Goal: Information Seeking & Learning: Learn about a topic

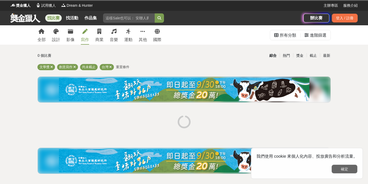
click at [347, 167] on button "確定" at bounding box center [345, 169] width 26 height 9
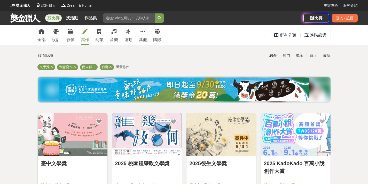
click at [177, 95] on img at bounding box center [184, 89] width 251 height 23
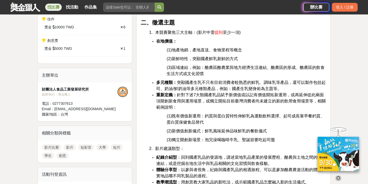
scroll to position [310, 0]
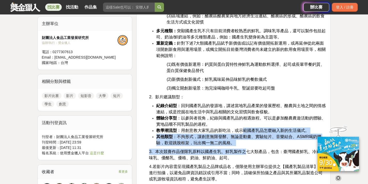
drag, startPoint x: 242, startPoint y: 129, endPoint x: 246, endPoint y: 146, distance: 17.4
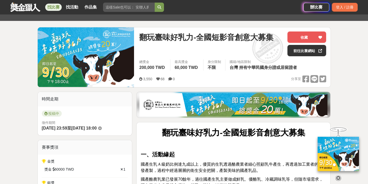
scroll to position [26, 0]
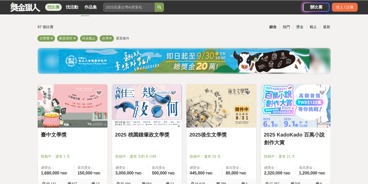
scroll to position [52, 0]
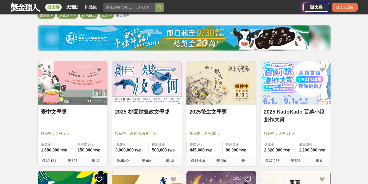
click at [53, 115] on link "臺中文學獎" at bounding box center [73, 112] width 64 height 8
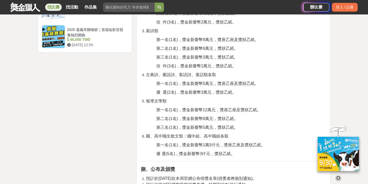
scroll to position [698, 0]
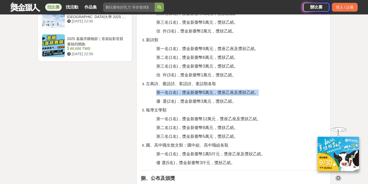
drag, startPoint x: 151, startPoint y: 91, endPoint x: 269, endPoint y: 90, distance: 118.4
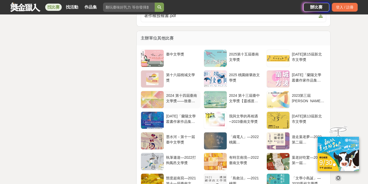
scroll to position [1189, 0]
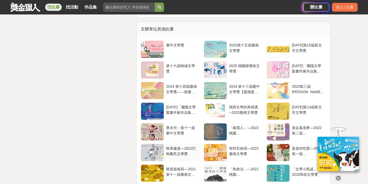
click at [176, 146] on div "執筆遨遊—2022打狗鳳邑文學獎" at bounding box center [182, 151] width 32 height 10
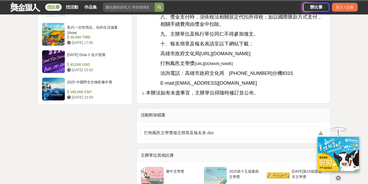
scroll to position [827, 0]
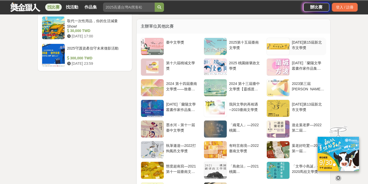
click at [298, 43] on div "[DATE]第15屆新北市文學獎" at bounding box center [308, 45] width 32 height 10
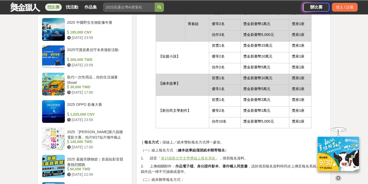
scroll to position [620, 0]
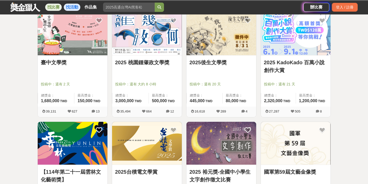
scroll to position [52, 0]
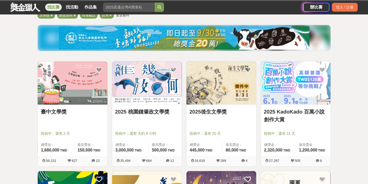
click at [50, 6] on link "找比賽" at bounding box center [53, 7] width 17 height 7
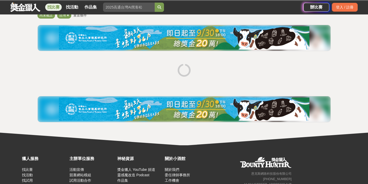
click at [49, 5] on link "找比賽" at bounding box center [53, 7] width 17 height 7
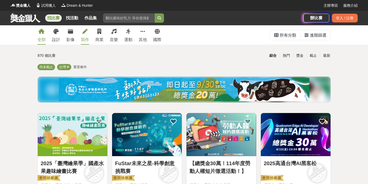
click at [88, 33] on link "寫作" at bounding box center [85, 34] width 8 height 19
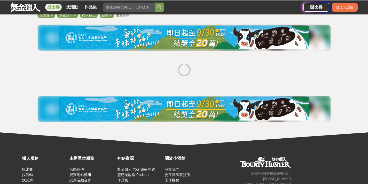
scroll to position [85, 0]
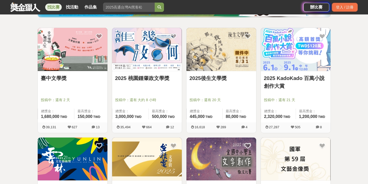
click at [215, 78] on link "2025後生文學獎" at bounding box center [222, 78] width 64 height 8
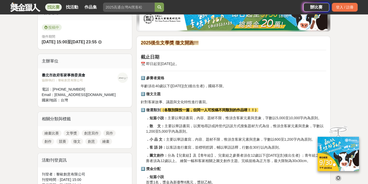
scroll to position [129, 0]
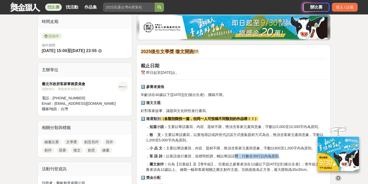
drag, startPoint x: 235, startPoint y: 157, endPoint x: 278, endPoint y: 158, distance: 43.4
click at [278, 158] on p "．客 語 詩： 以客語進行書寫，並標明腔調，輔以華語語釋，行數在30行以內為原則。" at bounding box center [236, 156] width 180 height 5
drag, startPoint x: 157, startPoint y: 138, endPoint x: 200, endPoint y: 142, distance: 42.9
click at [197, 141] on p "．散 文： 主要以華語書寫，以實地尋訪或跨世代訪談方式搜集題材方式為佳，惟須含客家元素與意象，字數以1,200至5,000字內為原則。" at bounding box center [236, 137] width 180 height 11
drag, startPoint x: 205, startPoint y: 159, endPoint x: 215, endPoint y: 160, distance: 9.9
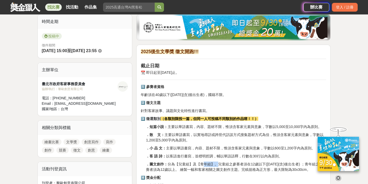
click at [245, 171] on p "．圖文創作： 分為【兒童組】及【青年組】。兒童組之參賽者須在12歲以下([DATE](含)後出生者) ；青年組之參賽者須為12歲以上。 繪製一幅和客家相關之圖…" at bounding box center [236, 167] width 180 height 11
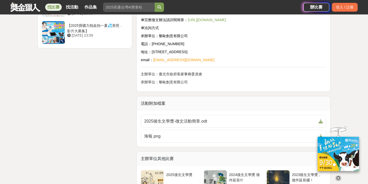
scroll to position [750, 0]
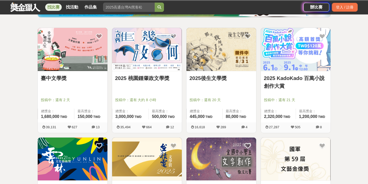
scroll to position [215, 0]
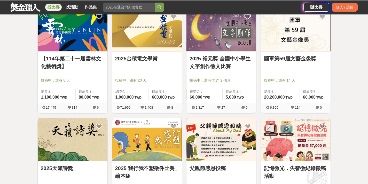
click at [52, 56] on link "【114年第二十一屆雲林文化藝術獎】" at bounding box center [73, 63] width 64 height 16
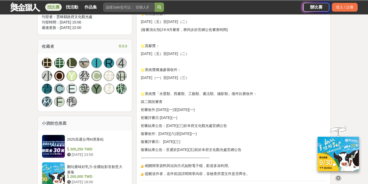
scroll to position [491, 0]
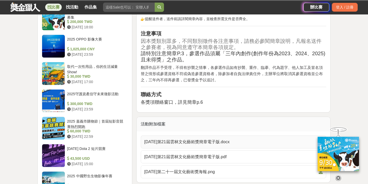
click at [195, 143] on span "[DATE]第21屆雲林文化藝術獎簡章電子版.docx" at bounding box center [230, 142] width 173 height 6
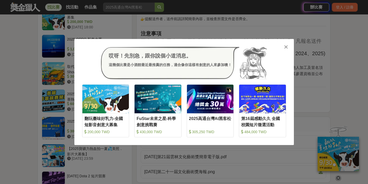
click at [287, 45] on icon at bounding box center [286, 46] width 4 height 5
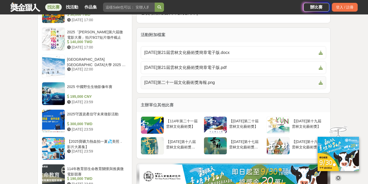
scroll to position [517, 0]
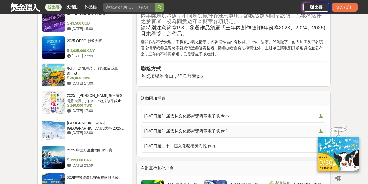
click at [189, 133] on span "[DATE]第21屆雲林文化藝術獎簡章電子版.pdf" at bounding box center [230, 131] width 173 height 6
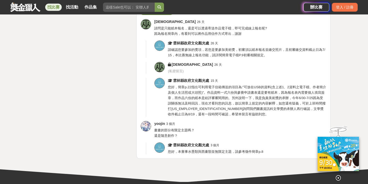
scroll to position [750, 0]
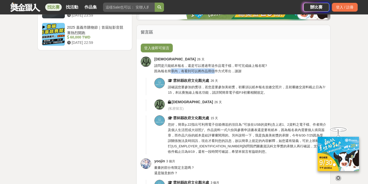
drag, startPoint x: 172, startPoint y: 71, endPoint x: 214, endPoint y: 70, distance: 42.7
click at [214, 70] on span "請問是只能紙本報名，還是可以透過寄送作品電子檔，即可完成線上報名呢? 因為報名簡章內，有看到可以將作品用信件方式寄出，謝謝" at bounding box center [210, 68] width 113 height 9
click at [239, 96] on div "登入後即可留言 巫 巫巫 26 天 請問是只能紙本報名，還是可以透過寄送作品電子檔，即可完成線上報名呢? 因為報名簡章內，有看到可以將作品用信件方式寄出，[P…" at bounding box center [234, 118] width 194 height 157
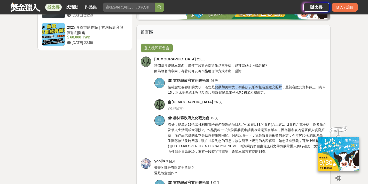
drag, startPoint x: 216, startPoint y: 89, endPoint x: 281, endPoint y: 88, distance: 64.6
click at [281, 88] on span "請確認您要參加的獎項，若您是要參加美術獎，初審須以紙本報名並繳交照片，且初審繳交資料截止日為7/15，本比賽無線上報名功能，請詳閱簡章電子檔P.9初審相關規定。" at bounding box center [246, 89] width 157 height 9
click at [252, 117] on div "雲林縣政府文化觀光處 15 天" at bounding box center [247, 118] width 158 height 5
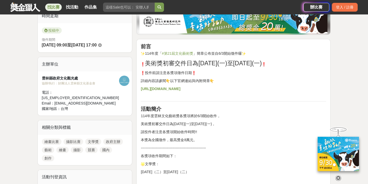
scroll to position [78, 0]
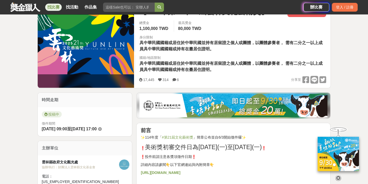
click at [157, 173] on strong "[URL][DOMAIN_NAME]" at bounding box center [161, 173] width 40 height 4
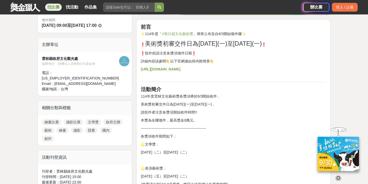
scroll to position [181, 0]
drag, startPoint x: 54, startPoint y: 71, endPoint x: 76, endPoint y: 70, distance: 22.3
click at [76, 70] on div "雲林縣政府文化觀光處 協辦/執行： 財團法人雲林縣文化基金會 電話： [PHONE_NUMBER] Email： [EMAIL_ADDRESS][DOMAIN…" at bounding box center [80, 74] width 77 height 36
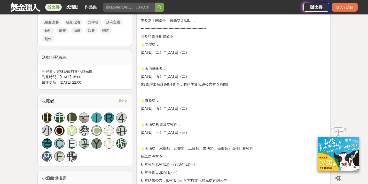
scroll to position [336, 0]
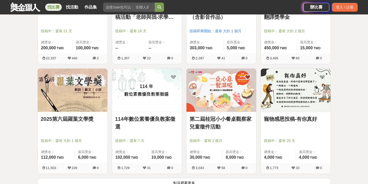
scroll to position [602, 0]
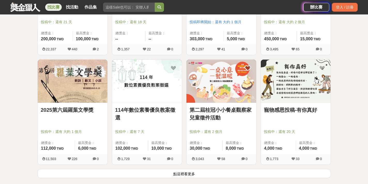
click at [89, 110] on link "2025第六屆羅葉文學獎" at bounding box center [73, 110] width 64 height 8
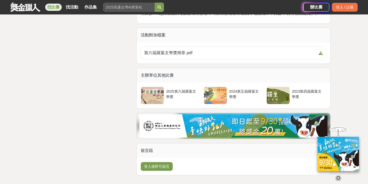
scroll to position [879, 0]
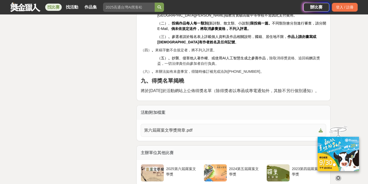
click at [165, 127] on span "第六屆羅葉文學獎簡章.pdf" at bounding box center [230, 130] width 173 height 6
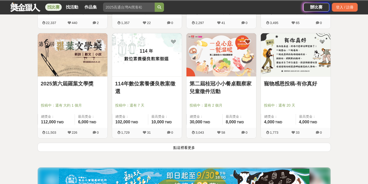
scroll to position [680, 0]
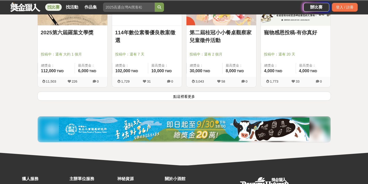
click at [174, 94] on button "點這裡看更多" at bounding box center [184, 96] width 294 height 9
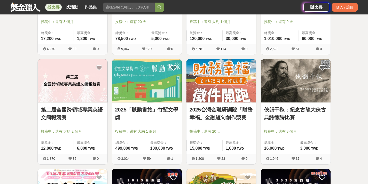
scroll to position [861, 0]
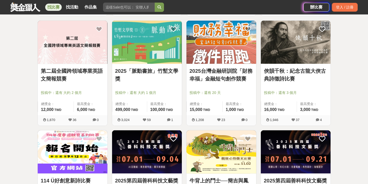
click at [154, 70] on link "2025「脈動書旅」竹塹文學獎" at bounding box center [147, 75] width 64 height 16
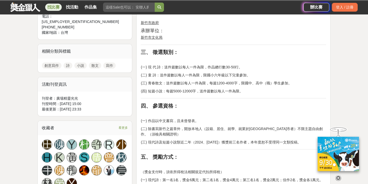
scroll to position [233, 0]
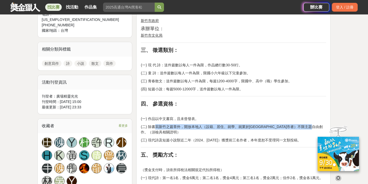
drag, startPoint x: 157, startPoint y: 129, endPoint x: 190, endPoint y: 132, distance: 33.2
click at [190, 132] on p "(二) 除書寫新竹之篇章外，開放本地人（設籍、居住、就學、就業於[GEOGRAPHIC_DATA]市者）不限主題自由創作。（須檢具相關證明）" at bounding box center [234, 129] width 186 height 11
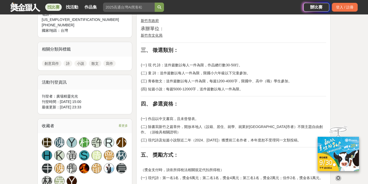
click at [187, 142] on p "(三) 現代詩及短篇小說類近二年（2024、[DATE]）獲獎前三名作者，本年度恕不受理同一文類投稿。" at bounding box center [234, 140] width 186 height 5
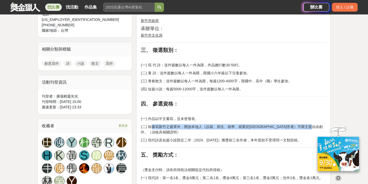
drag, startPoint x: 153, startPoint y: 129, endPoint x: 188, endPoint y: 135, distance: 35.6
click at [188, 135] on p "(二) 除書寫新竹之篇章外，開放本地人（設籍、居住、就學、就業於[GEOGRAPHIC_DATA]市者）不限主題自由創作。（須檢具相關證明）" at bounding box center [234, 129] width 186 height 11
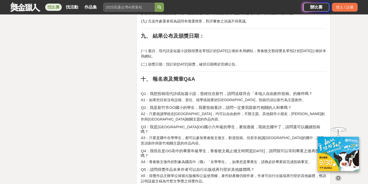
scroll to position [801, 0]
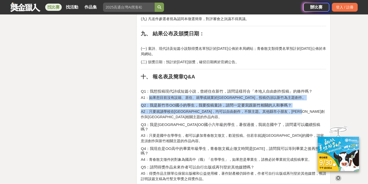
drag, startPoint x: 148, startPoint y: 95, endPoint x: 233, endPoint y: 112, distance: 86.9
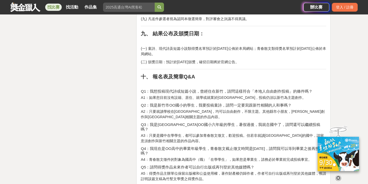
click at [240, 147] on h4 "Q4：我現在是OO高中的畢業年級學生，青春散文截止徵文時間是[DATE]，請問我可以等到畢業之後再投稿嗎？" at bounding box center [234, 151] width 186 height 9
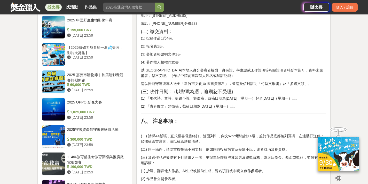
scroll to position [491, 0]
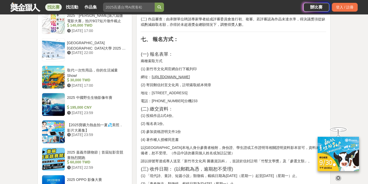
drag, startPoint x: 151, startPoint y: 71, endPoint x: 197, endPoint y: 69, distance: 46.0
click at [197, 74] on p "網址： [URL][DOMAIN_NAME]" at bounding box center [234, 76] width 186 height 5
copy p "[URL][DOMAIN_NAME]"
click at [252, 107] on div "一、 主旨： (一) [DATE]竹塹文學獎，主題為 「脈動書旅」 。 (二) 徵求書寫新竹故事、景色、校園、美食、旅行、產業等之文學作品。 二、 主辦單位：…" at bounding box center [234, 137] width 186 height 862
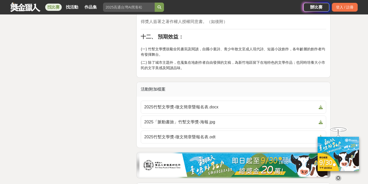
scroll to position [1034, 0]
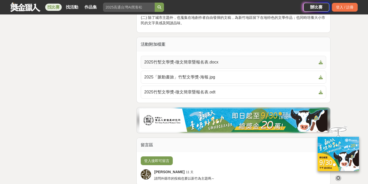
click at [188, 59] on span "2025竹塹文學獎-徵文簡章暨報名表.docx" at bounding box center [230, 62] width 173 height 6
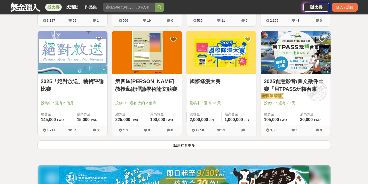
scroll to position [1289, 0]
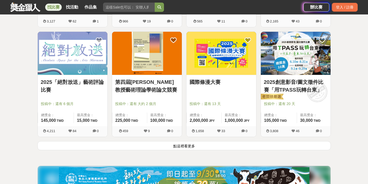
click at [176, 145] on button "點這裡看更多" at bounding box center [184, 145] width 294 height 9
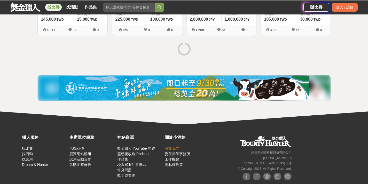
scroll to position [1392, 0]
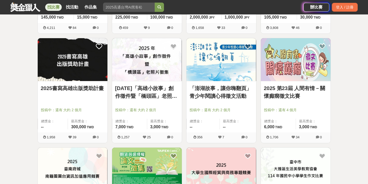
click at [217, 89] on link "「澎湖故事，讓你嗨翻頁」青少年閱讀心得徵文活動" at bounding box center [222, 93] width 64 height 16
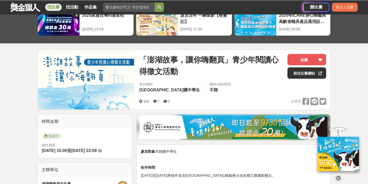
scroll to position [26, 0]
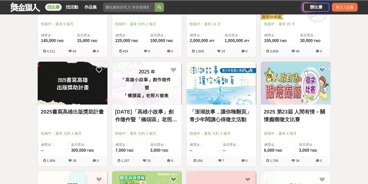
scroll to position [1392, 0]
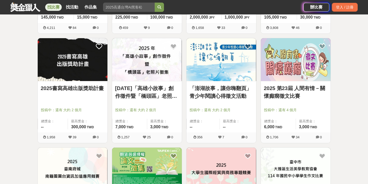
click at [136, 93] on link "[DATE]「高雄小故事」創作徵件暨「橋頭區」老照片徵集" at bounding box center [147, 93] width 64 height 16
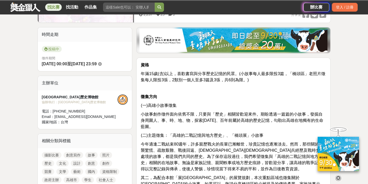
scroll to position [155, 0]
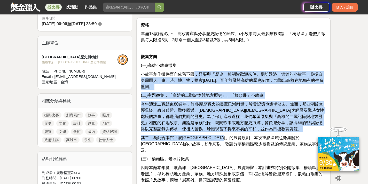
drag, startPoint x: 195, startPoint y: 71, endPoint x: 250, endPoint y: 133, distance: 82.1
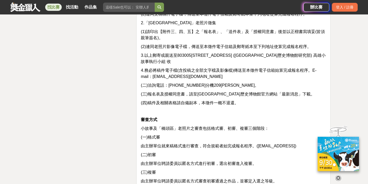
scroll to position [1189, 0]
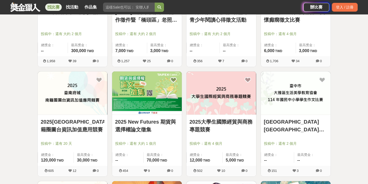
scroll to position [1470, 0]
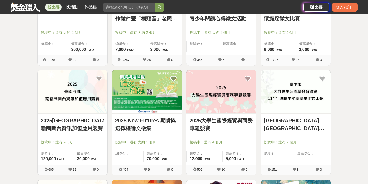
click at [139, 125] on link "2025 New Futures 期貨與選擇權論文徵集" at bounding box center [147, 125] width 64 height 16
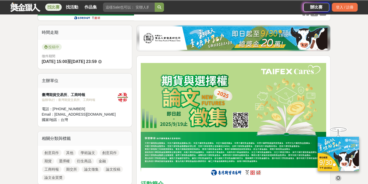
scroll to position [181, 0]
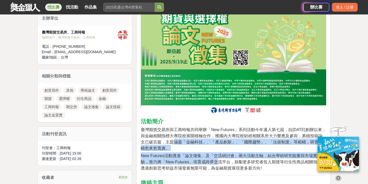
drag, startPoint x: 186, startPoint y: 143, endPoint x: 223, endPoint y: 159, distance: 40.5
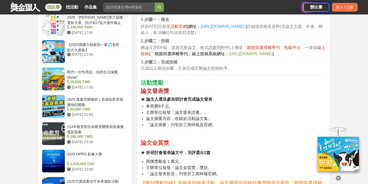
scroll to position [465, 0]
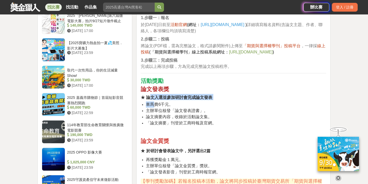
drag, startPoint x: 156, startPoint y: 103, endPoint x: 150, endPoint y: 97, distance: 8.6
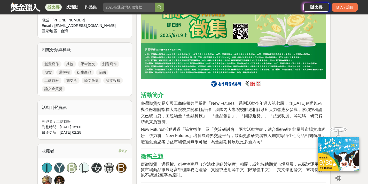
scroll to position [259, 0]
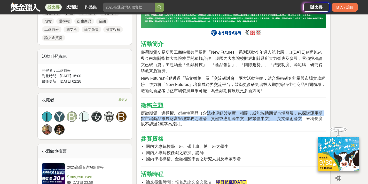
drag, startPoint x: 208, startPoint y: 113, endPoint x: 300, endPoint y: 121, distance: 93.2
click at [300, 121] on span "廣徵期貨、選擇權、衍生性商品（含法律規範與制度）相關，或能協助期貨市場發展，或探討運用期貨市場商品推展財富管理業務之理論、實證或應用等中文（限繁體中文）、英文…" at bounding box center [232, 118] width 182 height 15
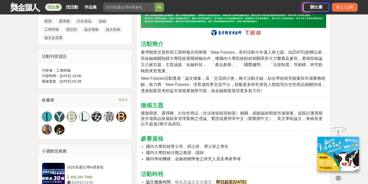
click at [296, 146] on li "國內大專院校學士班、碩士班、博士班之學生" at bounding box center [236, 147] width 180 height 6
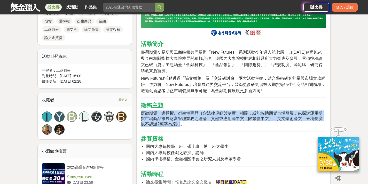
drag, startPoint x: 142, startPoint y: 115, endPoint x: 177, endPoint y: 124, distance: 36.9
click at [177, 124] on span "廣徵期貨、選擇權、衍生性商品（含法律規範與制度）相關，或能協助期貨市場發展，或探討運用期貨市場商品推展財富管理業務之理論、實證或應用等中文（限繁體中文）、英文…" at bounding box center [232, 118] width 182 height 15
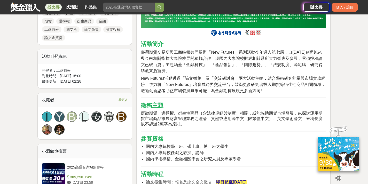
drag, startPoint x: 202, startPoint y: 134, endPoint x: 207, endPoint y: 135, distance: 5.4
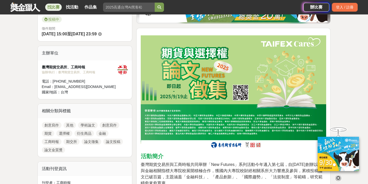
scroll to position [155, 0]
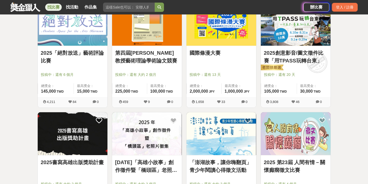
scroll to position [1470, 0]
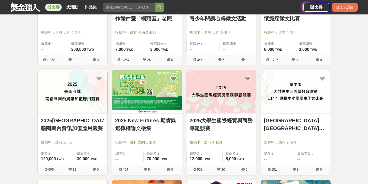
click at [212, 119] on link "2025大學生國際經貿與商務專題競賽" at bounding box center [222, 125] width 64 height 16
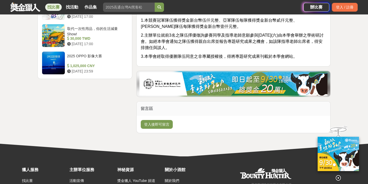
scroll to position [672, 0]
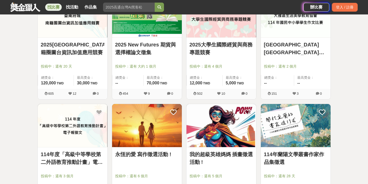
scroll to position [1599, 0]
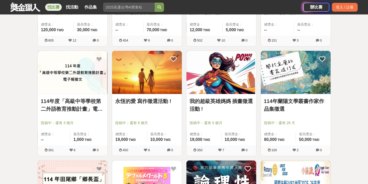
click at [300, 102] on link "114年蘭陽文學叢書作家作品集徵選" at bounding box center [296, 105] width 64 height 16
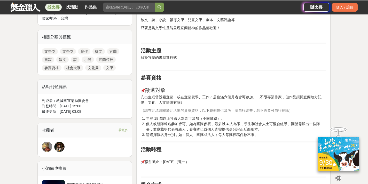
scroll to position [233, 0]
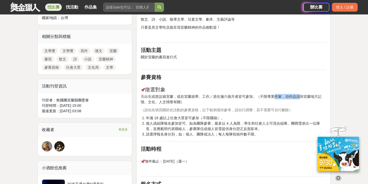
drag, startPoint x: 272, startPoint y: 98, endPoint x: 298, endPoint y: 99, distance: 25.6
click at [298, 99] on p "凡出生或曾設籍宜蘭，或在宜蘭就學、工作／居住滿六個月者皆可參加。（不限專業作家，但作品須與宜蘭地方記憶、文化、人文情懷有關）" at bounding box center [234, 99] width 186 height 11
click at [289, 125] on li "個人或組隊報名參加皆可。如為團隊參賽，最多以 4 人為限，學生和社會人士可混合組隊。團體需派出一位隊長，並應載明代表聯絡人，參賽隊伍或個人皆需提供身分證正反面…" at bounding box center [236, 126] width 180 height 11
drag, startPoint x: 146, startPoint y: 118, endPoint x: 219, endPoint y: 117, distance: 72.9
click at [219, 117] on li "年滿 18 歲以上社會大眾皆可參加（不限國籍）。" at bounding box center [236, 118] width 180 height 5
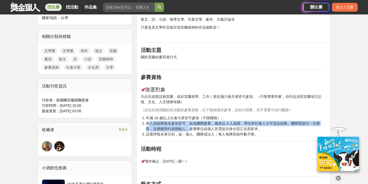
drag, startPoint x: 148, startPoint y: 126, endPoint x: 191, endPoint y: 129, distance: 42.5
click at [191, 129] on li "個人或組隊報名參加皆可。如為團隊參賽，最多以 4 人為限，學生和社會人士可混合組隊。團體需派出一位隊長，並應載明代表聯絡人，參賽隊伍或個人皆需提供身分證正反面…" at bounding box center [236, 126] width 180 height 11
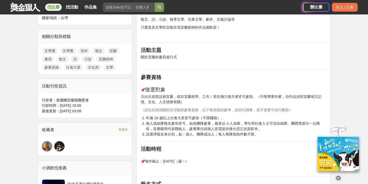
click at [223, 149] on h2 "活動時程" at bounding box center [234, 149] width 186 height 6
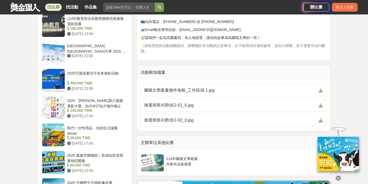
scroll to position [472, 0]
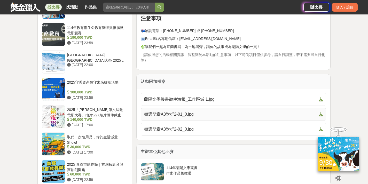
click at [193, 114] on span "徵選簡章A3對折2-01_0.jpg" at bounding box center [230, 114] width 173 height 6
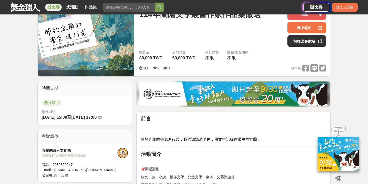
scroll to position [84, 0]
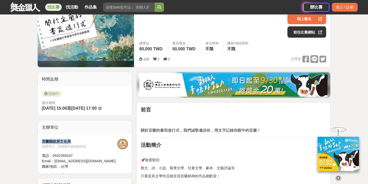
drag, startPoint x: 40, startPoint y: 142, endPoint x: 78, endPoint y: 143, distance: 38.0
click at [78, 143] on div "宜蘭縣政府文化局 協辦/執行： 救國團宜蘭縣團委會 電話： [PHONE_NUMBER] Email： [EMAIL_ADDRESS][DOMAIN_NAME…" at bounding box center [85, 154] width 95 height 39
copy div "宜蘭縣政府文化局"
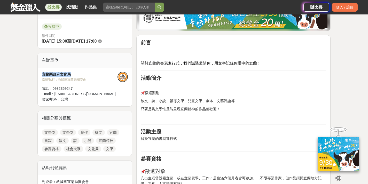
scroll to position [58, 0]
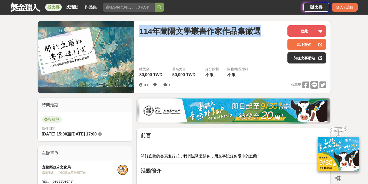
drag, startPoint x: 138, startPoint y: 31, endPoint x: 248, endPoint y: 34, distance: 110.7
click at [271, 37] on div "[DATE]蘭陽文學叢書作家作品集徵選 收藏 馬上報名 前往比賽網站 總獎金 80,000 TWD 最高獎金 50,000 TWD 身分限制 不限 國籍/地區…" at bounding box center [232, 57] width 195 height 72
copy span "114年蘭陽文學叢書作家作品集徵選"
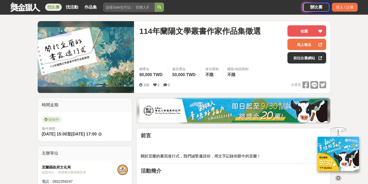
click at [248, 42] on div "114年蘭陽文學叢書作家作品集徵選" at bounding box center [211, 44] width 144 height 38
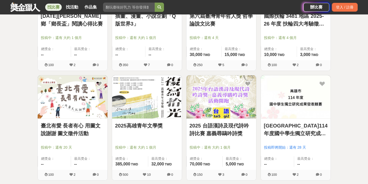
scroll to position [1832, 0]
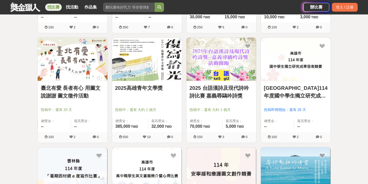
click at [133, 87] on link "2025高雄青年文學獎" at bounding box center [147, 88] width 64 height 8
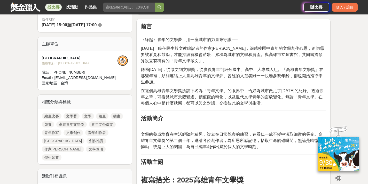
scroll to position [284, 0]
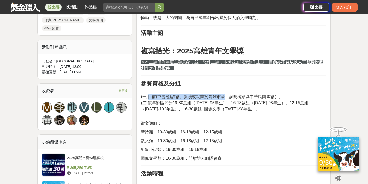
drag, startPoint x: 148, startPoint y: 110, endPoint x: 226, endPoint y: 110, distance: 77.8
click at [226, 99] on span "(一)目前(或曾經)設籍、就讀或就業於高雄市者（參賽者須具中華民國國籍）。" at bounding box center [212, 97] width 142 height 4
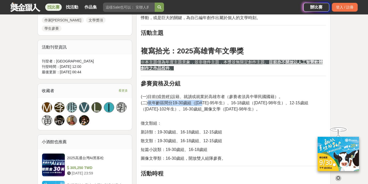
drag, startPoint x: 149, startPoint y: 119, endPoint x: 207, endPoint y: 119, distance: 57.1
click at [207, 111] on span "(二)依年齡區間分19-30歲組（[DATE]-95年生）、16-18歲組（[DATE]-98年生）、12-15歲組（[DATE]-102年生）、16-30歲…" at bounding box center [225, 106] width 168 height 11
click at [227, 118] on p "(一)目前(或曾經)設籍、就讀或就業於高雄市者（參賽者須具中華民國國籍）。 (二)依年齡區間分19-30歲組（[DATE]-95年生）、16-18歲組（[DA…" at bounding box center [234, 102] width 186 height 29
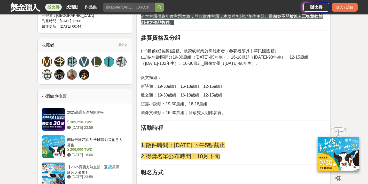
scroll to position [336, 0]
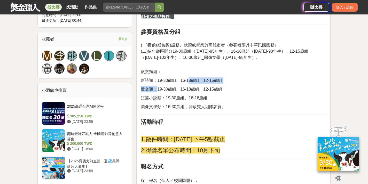
drag, startPoint x: 157, startPoint y: 100, endPoint x: 189, endPoint y: 97, distance: 32.2
click at [227, 110] on p "圖像文學類：16-30歲組，開放雙人組隊參賽。" at bounding box center [234, 107] width 186 height 6
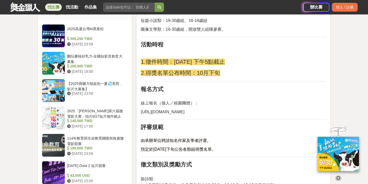
scroll to position [517, 0]
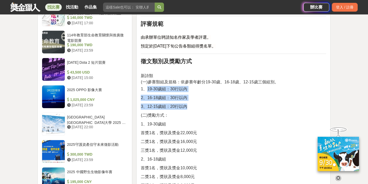
drag, startPoint x: 148, startPoint y: 99, endPoint x: 200, endPoint y: 117, distance: 54.3
click at [224, 110] on p "3、12-15歲組：20行以內" at bounding box center [234, 107] width 186 height 6
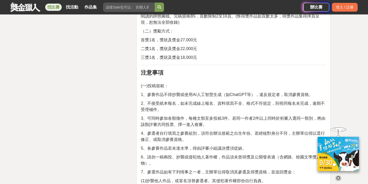
scroll to position [1112, 0]
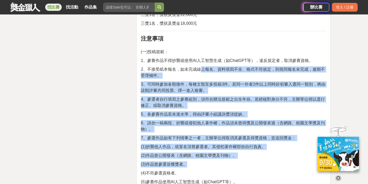
drag, startPoint x: 203, startPoint y: 104, endPoint x: 207, endPoint y: 180, distance: 76.9
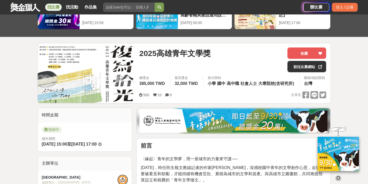
scroll to position [18, 0]
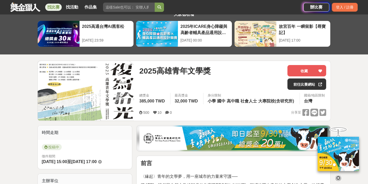
click at [211, 117] on div "500 10 0 分享至" at bounding box center [232, 113] width 187 height 8
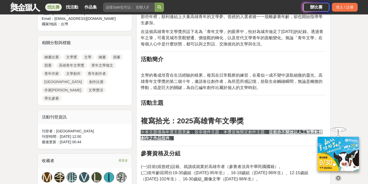
scroll to position [251, 0]
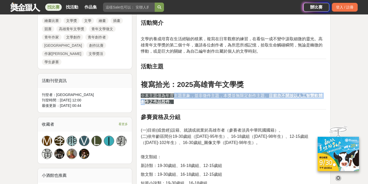
drag, startPoint x: 145, startPoint y: 112, endPoint x: 174, endPoint y: 108, distance: 30.0
click at [174, 104] on span "※本主題僅為年度主題意象，並非徵件主題，本獎並無限定創作主題。 目前亦不開放以人工智慧軟體創作之作品投件 。" at bounding box center [232, 99] width 182 height 11
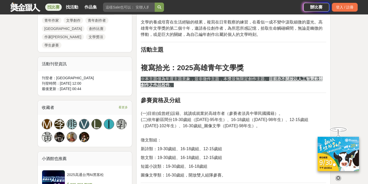
scroll to position [277, 0]
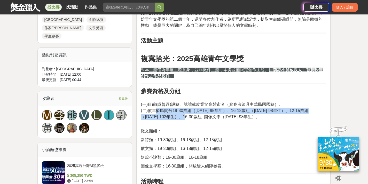
drag, startPoint x: 156, startPoint y: 124, endPoint x: 180, endPoint y: 131, distance: 25.1
click at [180, 119] on span "(二)依年齡區間分19-30歲組（[DATE]-95年生）、16-18歲組（[DATE]-98年生）、12-15歲組（[DATE]-102年生）、16-30歲…" at bounding box center [225, 114] width 168 height 11
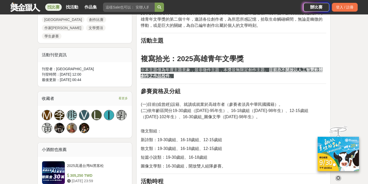
click at [222, 134] on p "徵文類組：" at bounding box center [234, 131] width 186 height 6
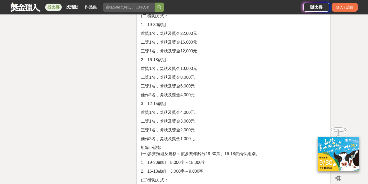
scroll to position [794, 0]
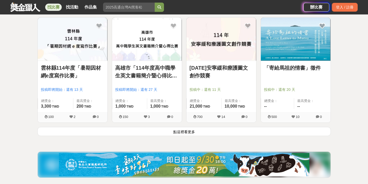
scroll to position [2039, 0]
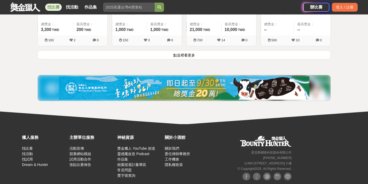
click at [179, 54] on button "點這裡看更多" at bounding box center [184, 54] width 294 height 9
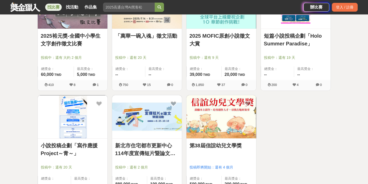
scroll to position [2271, 0]
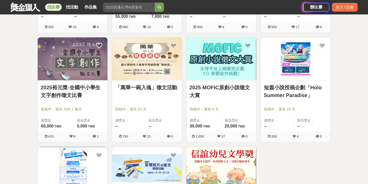
click at [138, 90] on link "「萬華一碗入魂」徵文活動" at bounding box center [147, 88] width 64 height 8
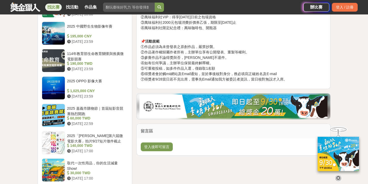
scroll to position [620, 0]
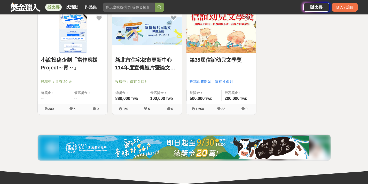
scroll to position [2375, 0]
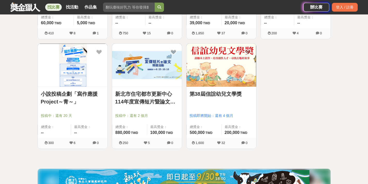
click at [213, 95] on link "第38屆信誼幼兒文學獎" at bounding box center [222, 94] width 64 height 8
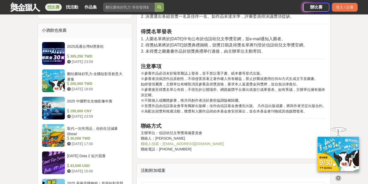
scroll to position [465, 0]
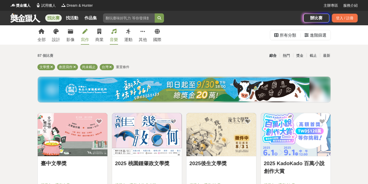
click at [114, 36] on link "音樂" at bounding box center [114, 34] width 8 height 19
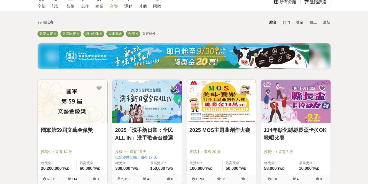
scroll to position [103, 0]
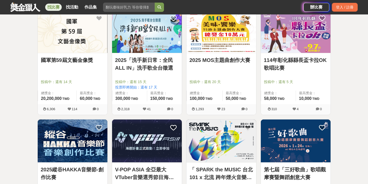
click at [72, 60] on link "國軍第59屆文藝金像獎" at bounding box center [73, 60] width 64 height 8
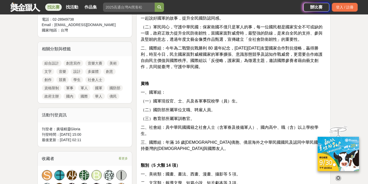
scroll to position [233, 0]
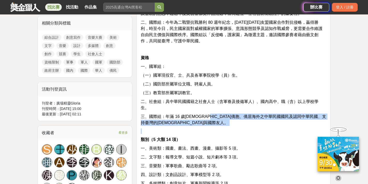
drag, startPoint x: 222, startPoint y: 113, endPoint x: 290, endPoint y: 122, distance: 68.6
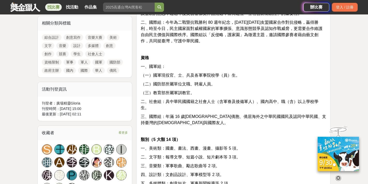
drag, startPoint x: 171, startPoint y: 100, endPoint x: 252, endPoint y: 102, distance: 81.5
click at [252, 102] on span "二、社會組：具中華民國國籍之社會人士（含軍眷及後備軍人）、國內高中、職（含）以上學校學生。" at bounding box center [230, 105] width 178 height 11
click at [256, 146] on p "一、美術類：國畫、書法、西畫、漫畫、攝影等 5 項。" at bounding box center [234, 149] width 186 height 6
drag, startPoint x: 257, startPoint y: 105, endPoint x: 282, endPoint y: 105, distance: 25.3
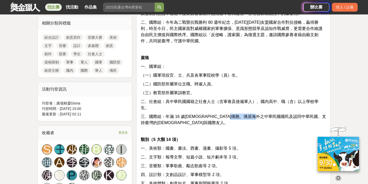
click at [282, 146] on p "一、美術類：國畫、書法、西畫、漫畫、攝影等 5 項。" at bounding box center [234, 149] width 186 height 6
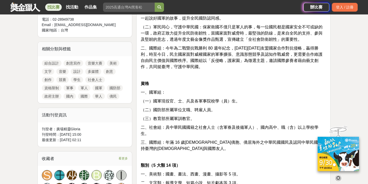
scroll to position [129, 0]
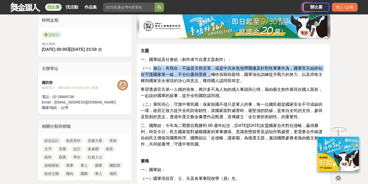
drag, startPoint x: 155, startPoint y: 70, endPoint x: 210, endPoint y: 74, distance: 54.9
click at [210, 74] on span "（一）放心，有我在：不論是天然災害，或是中共灰色地帶襲擾及針對性軍事作為，國軍官兵始終站在守護國家第一線，不分白晝與黑夜，犧牲假期與親情，國軍強化訓練提升戰力…" at bounding box center [232, 74] width 182 height 17
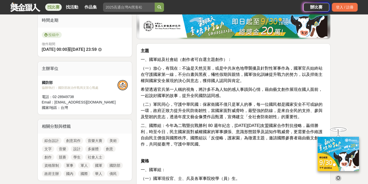
click at [229, 99] on p "希望透過官兵第一人稱的視角，將許多不為人知的感人事蹟與心情，藉由藝文創作展現在國人面前，一起說好國軍的故事，提升全民國防認同感。" at bounding box center [234, 93] width 186 height 12
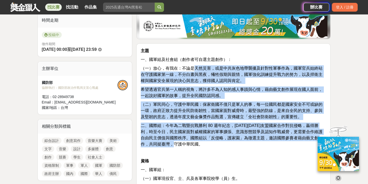
drag, startPoint x: 194, startPoint y: 65, endPoint x: 278, endPoint y: 146, distance: 116.1
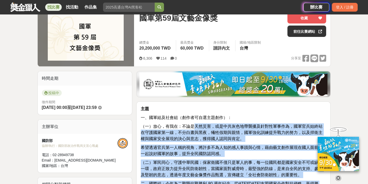
scroll to position [52, 0]
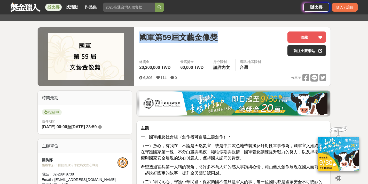
drag, startPoint x: 139, startPoint y: 37, endPoint x: 230, endPoint y: 41, distance: 91.1
click at [236, 41] on div "國軍第59屆文藝金像獎" at bounding box center [211, 38] width 144 height 12
copy span "國軍第59屆文藝金像獎"
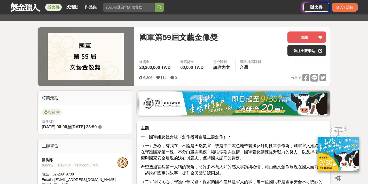
click at [264, 58] on div "國軍第59屆文藝金像獎 收藏 前往[GEOGRAPHIC_DATA]" at bounding box center [232, 46] width 187 height 28
